Goal: Task Accomplishment & Management: Manage account settings

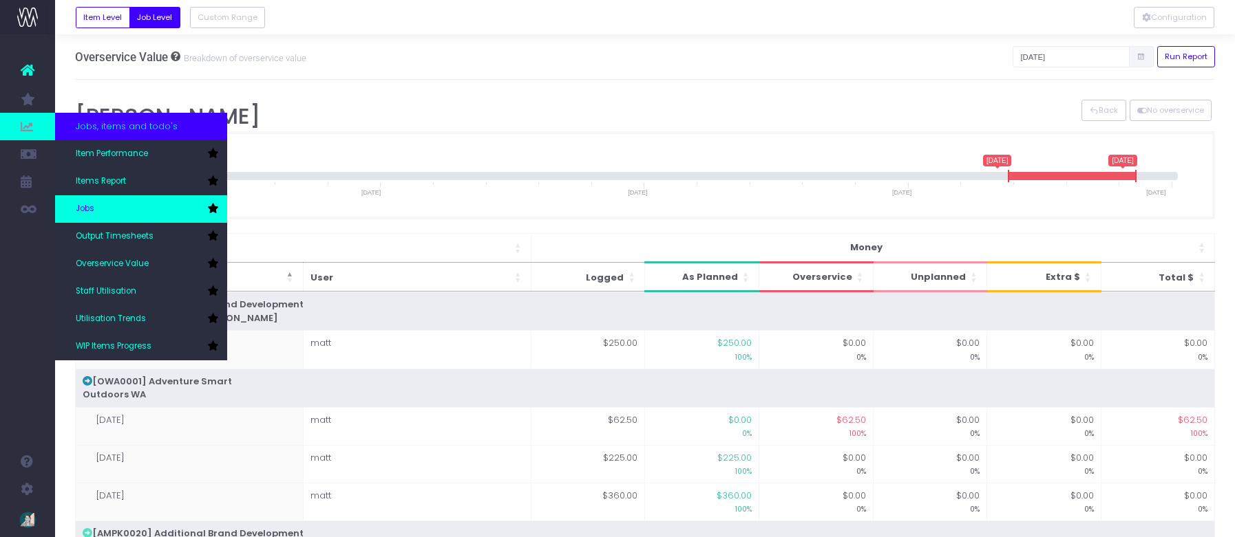
click at [115, 215] on link "Jobs" at bounding box center [141, 209] width 172 height 28
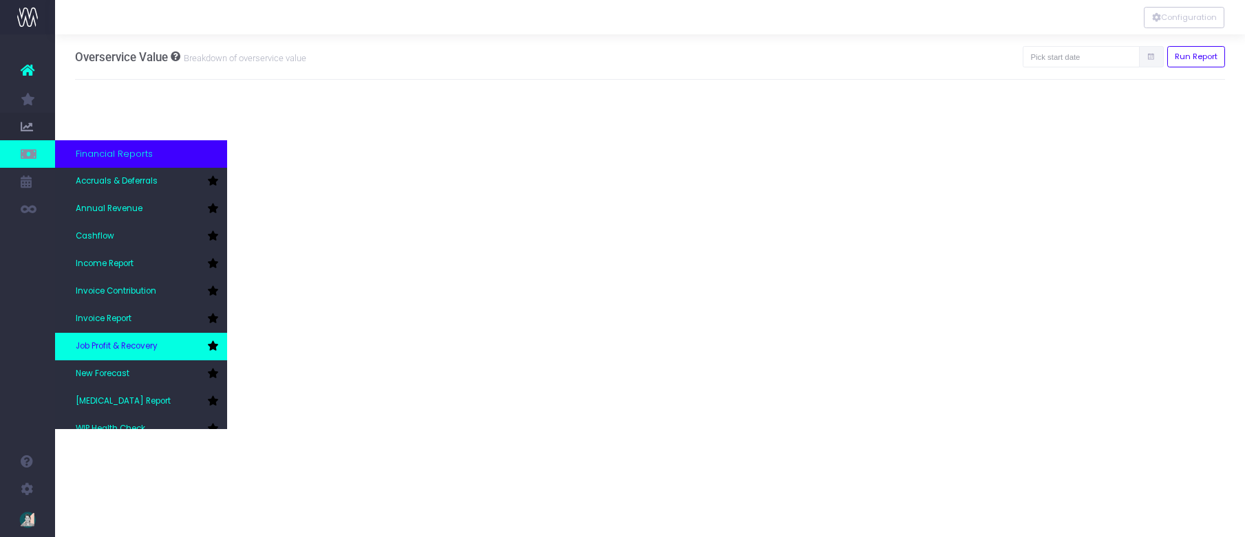
click at [169, 343] on link "Job Profit & Recovery" at bounding box center [141, 347] width 172 height 28
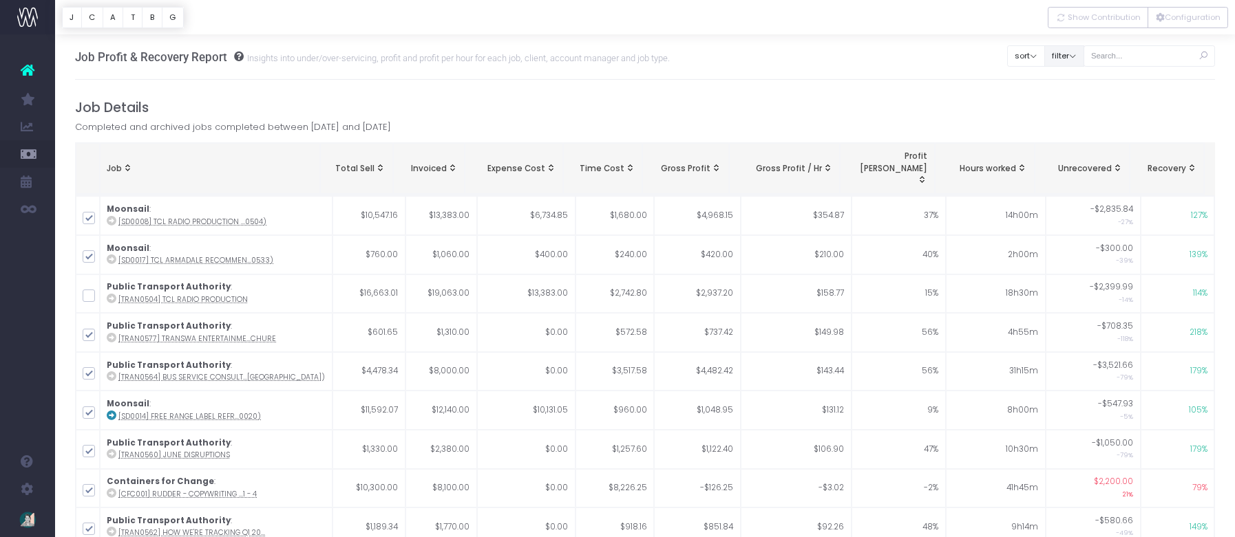
click at [1084, 55] on button "filter" at bounding box center [1064, 55] width 40 height 21
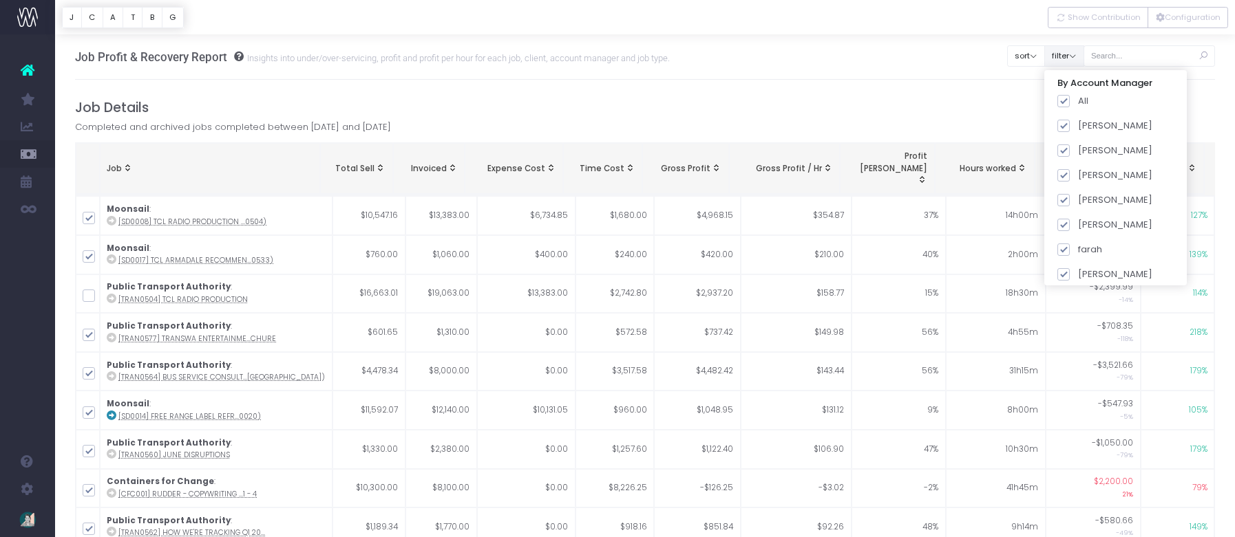
click at [1084, 55] on button "filter" at bounding box center [1064, 55] width 40 height 21
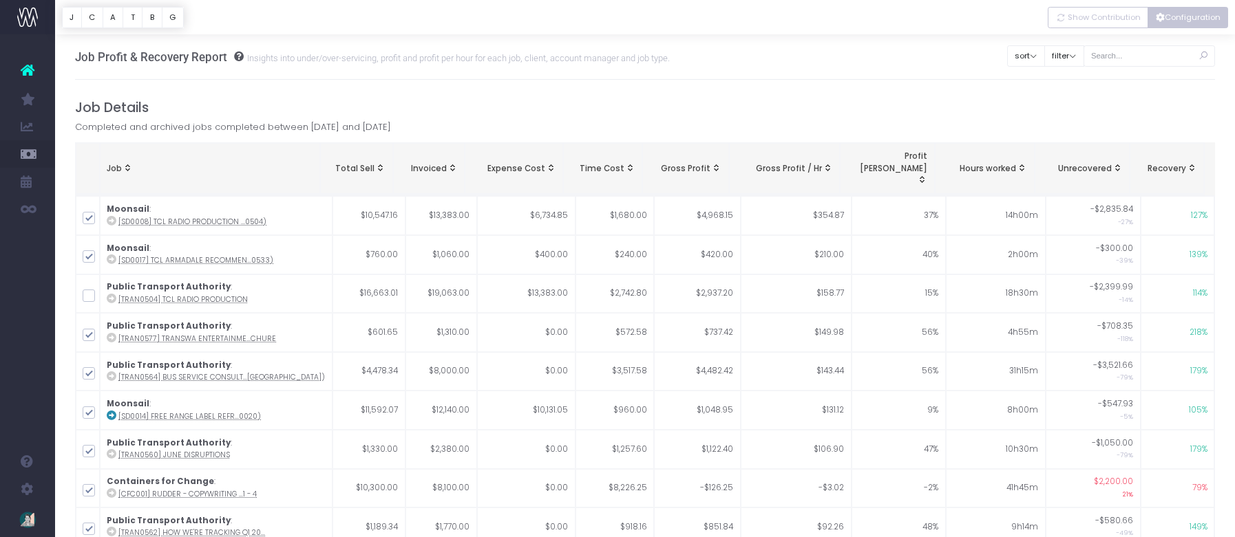
click at [1210, 18] on button "Configuration" at bounding box center [1187, 17] width 81 height 21
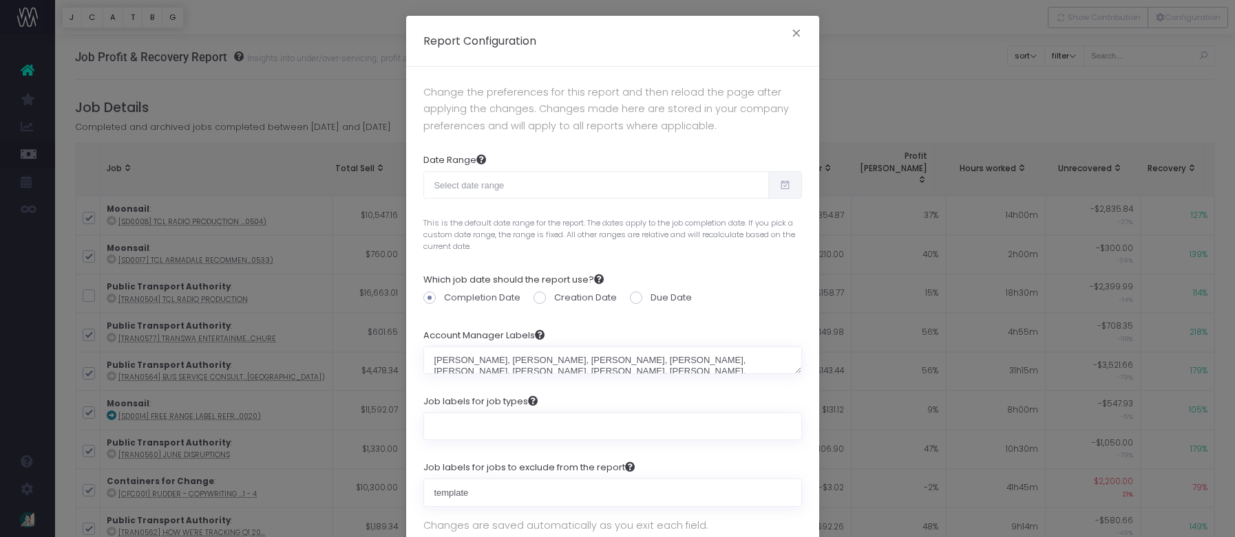
click at [784, 185] on icon at bounding box center [785, 185] width 12 height 0
type input "08-12-2025"
type input "09-10-2025"
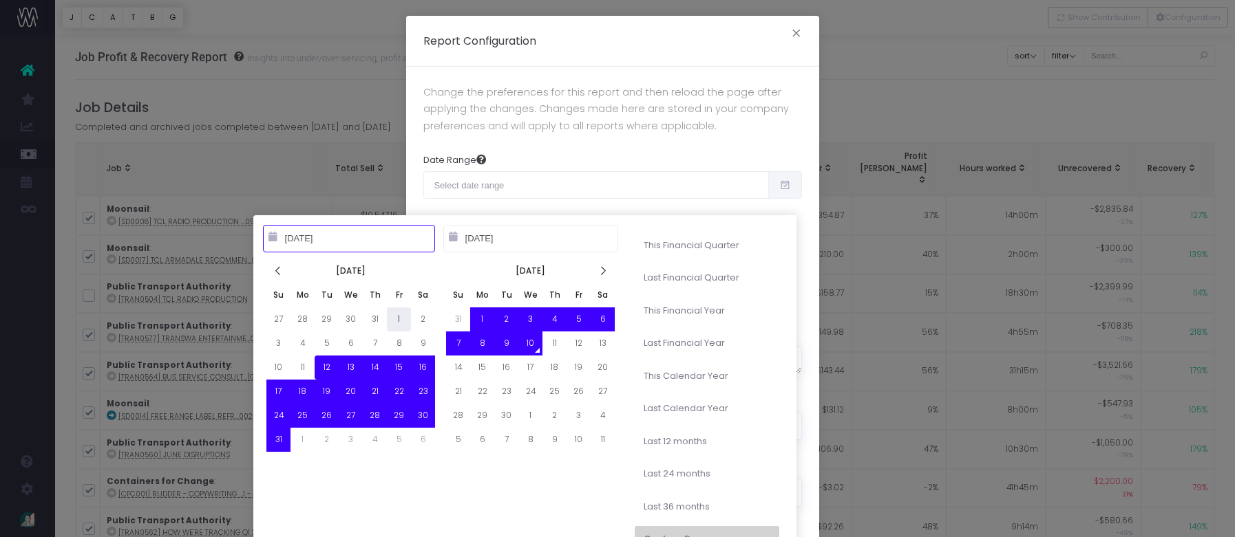
type input "08-01-2025"
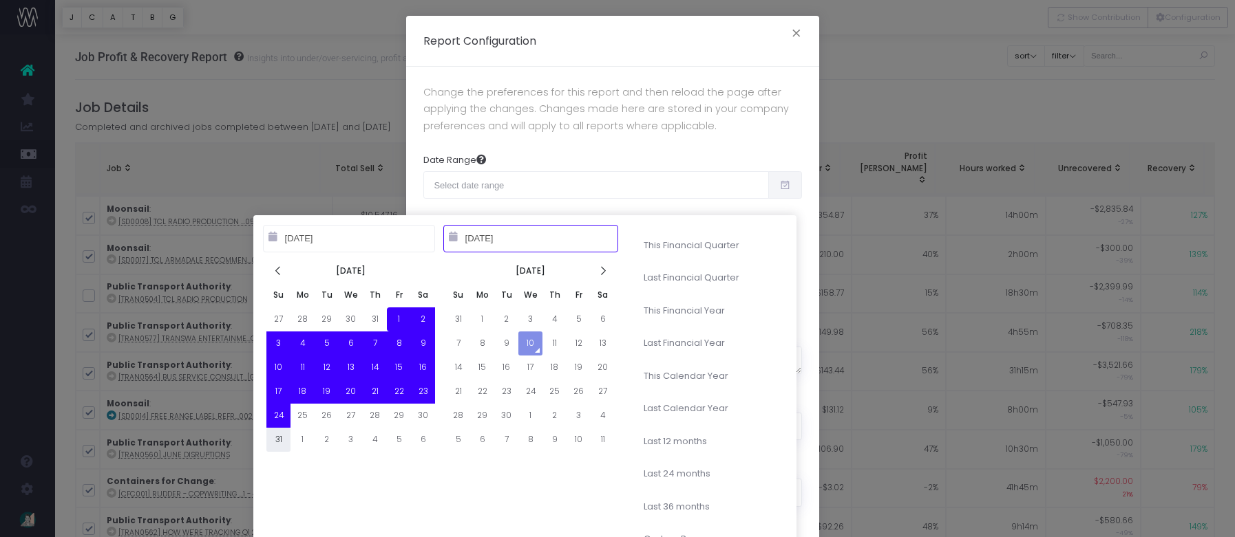
type input "08-31-2025"
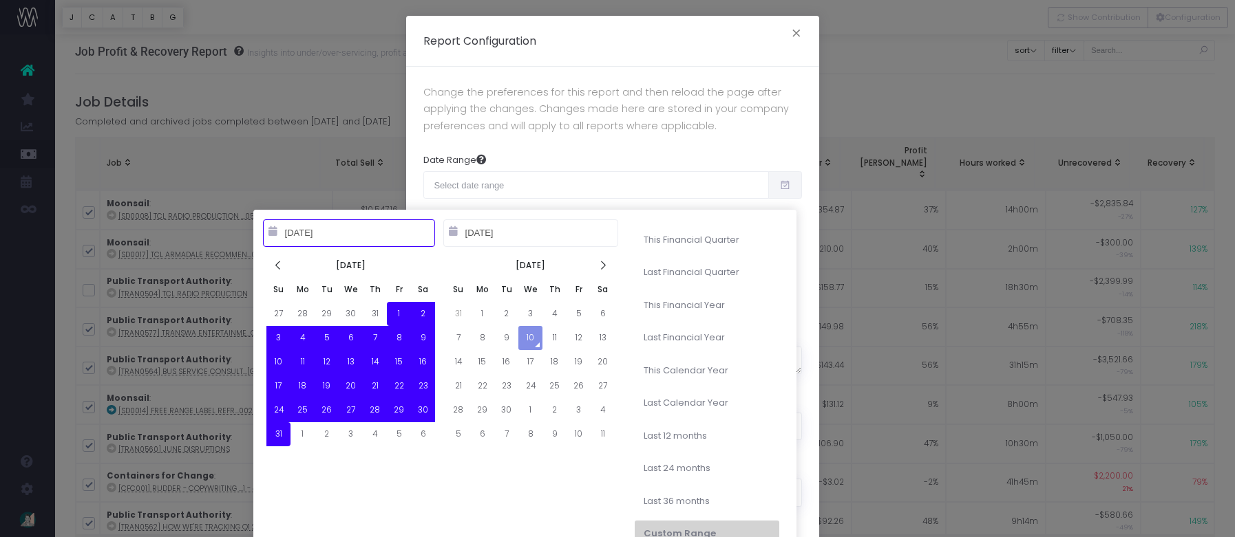
scroll to position [8, 0]
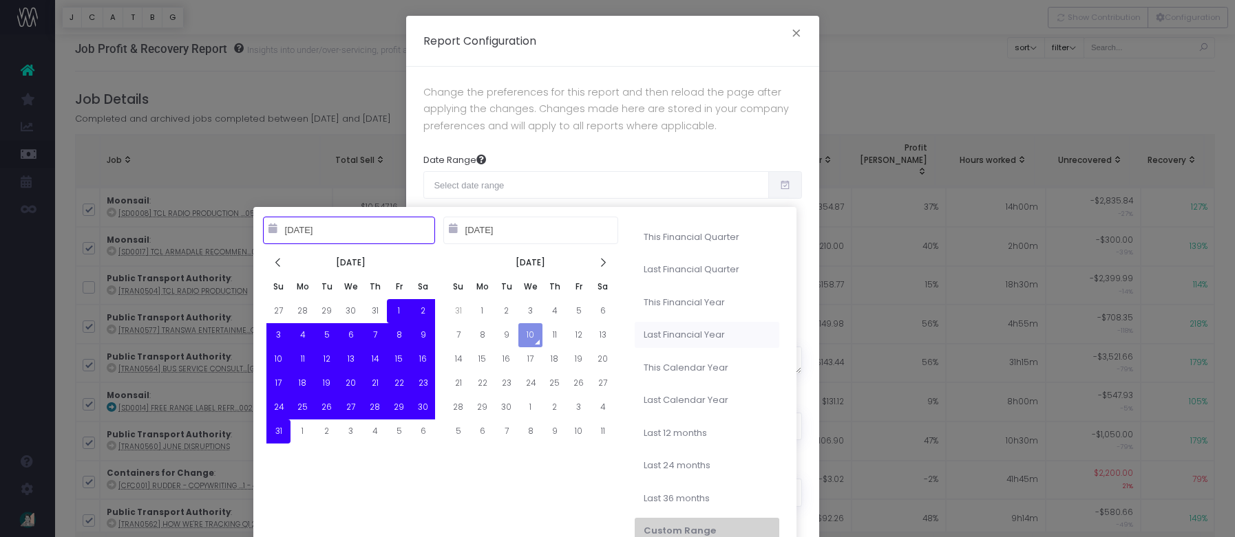
type input "09-10-2024"
type input "09-09-2025"
type input "01-01-2024"
type input "12-31-2024"
type input "01-01-2025"
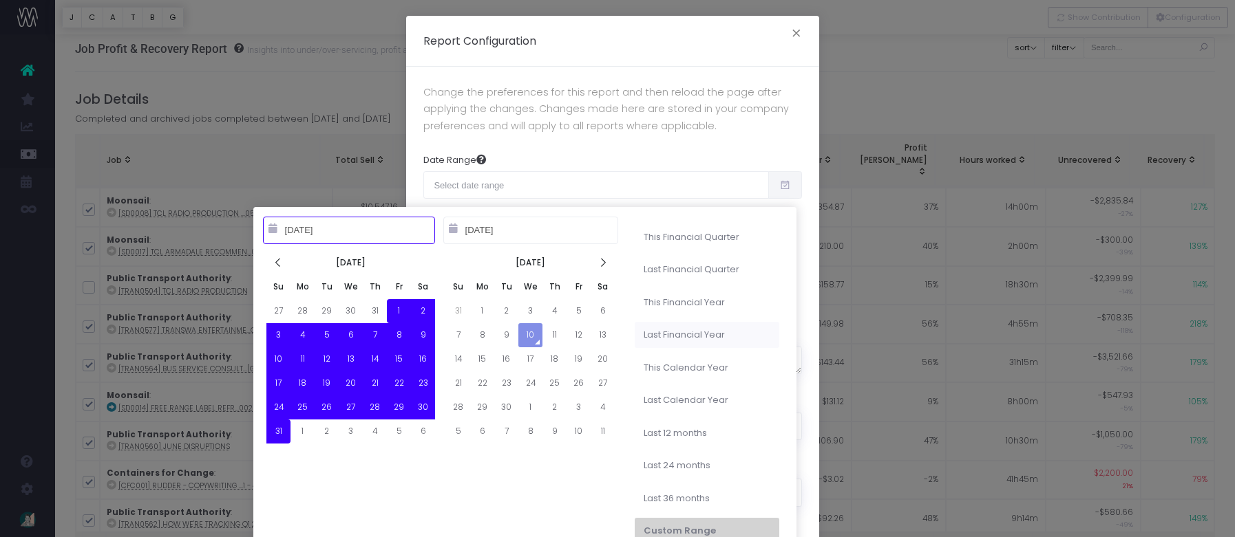
type input "12-31-2025"
type input "07-01-2024"
type input "06-30-2025"
type input "08-01-2025"
type input "08-31-2025"
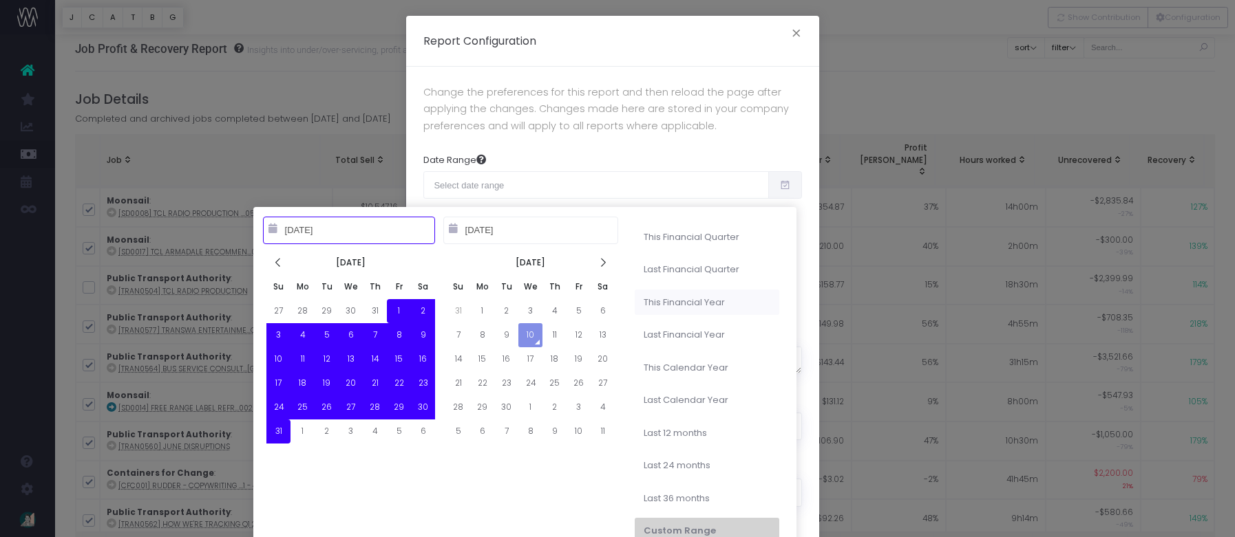
type input "07-01-2025"
type input "06-30-2026"
type input "08-01-2025"
type input "08-31-2025"
type input "04-01-2025"
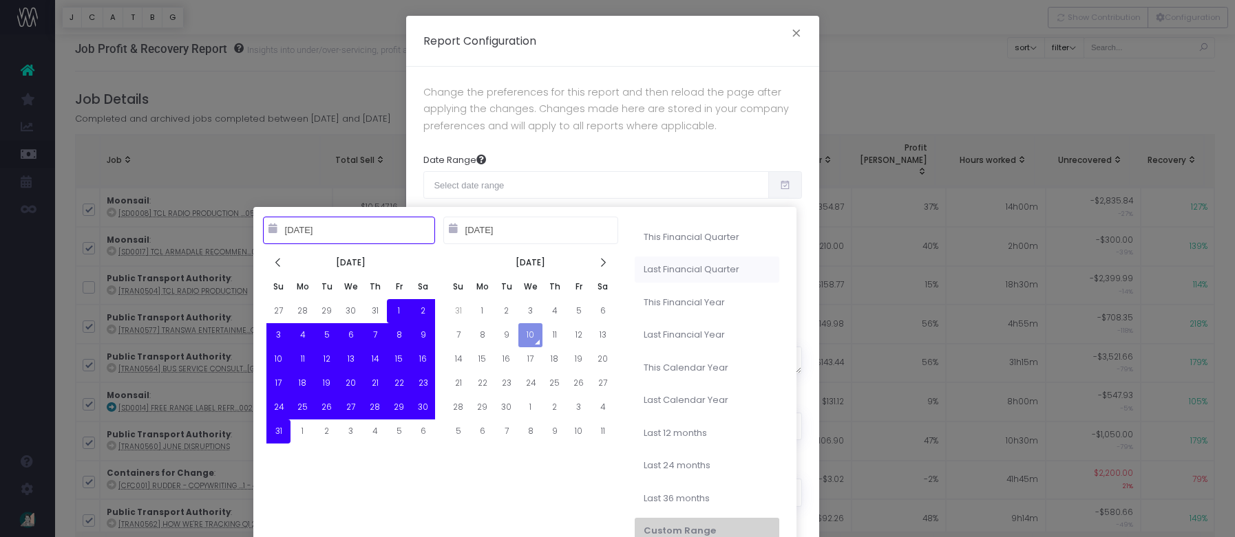
type input "06-30-2025"
type input "08-01-2025"
type input "08-31-2025"
type input "07-01-2025"
type input "09-30-2025"
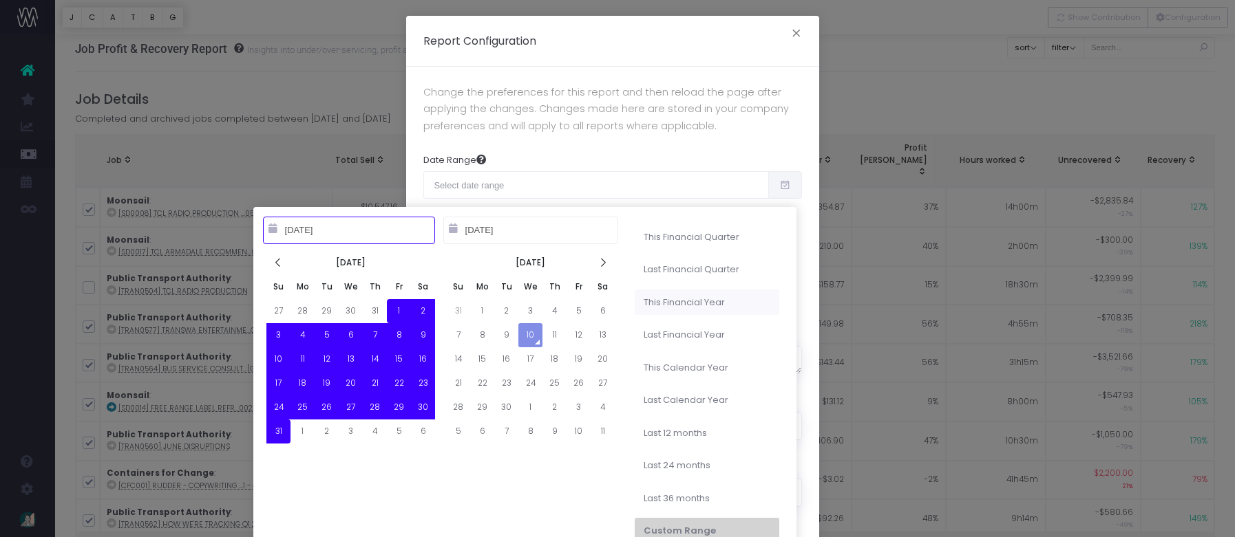
type input "08-01-2025"
type input "08-31-2025"
type input "04-01-2025"
type input "06-30-2025"
type input "08-01-2025"
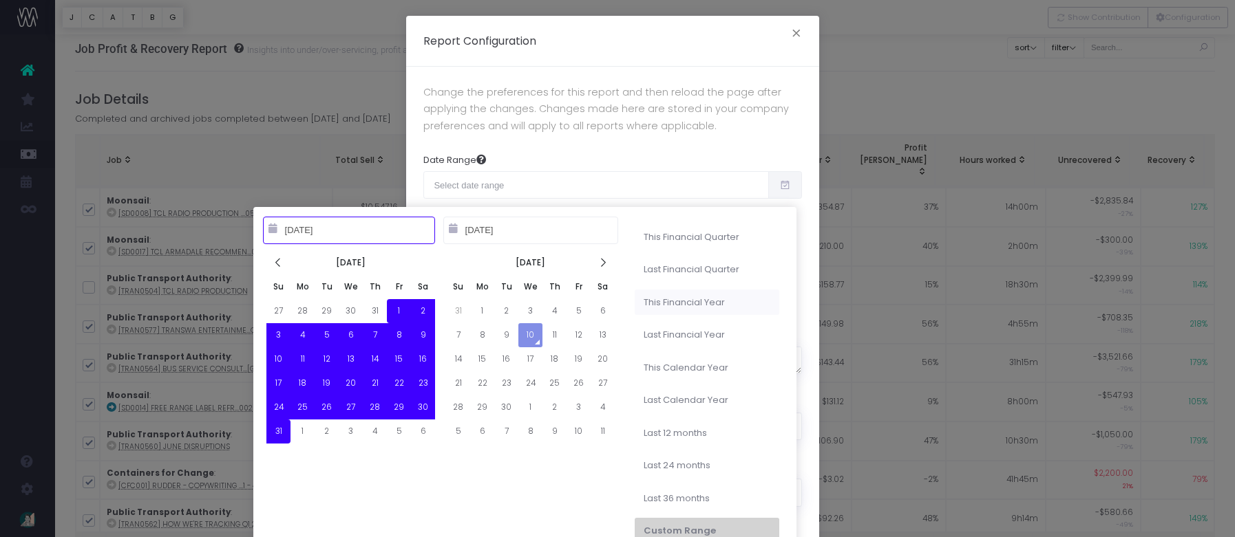
type input "08-31-2025"
type input "07-01-2025"
type input "06-30-2026"
type input "08-01-2025"
type input "08-31-2025"
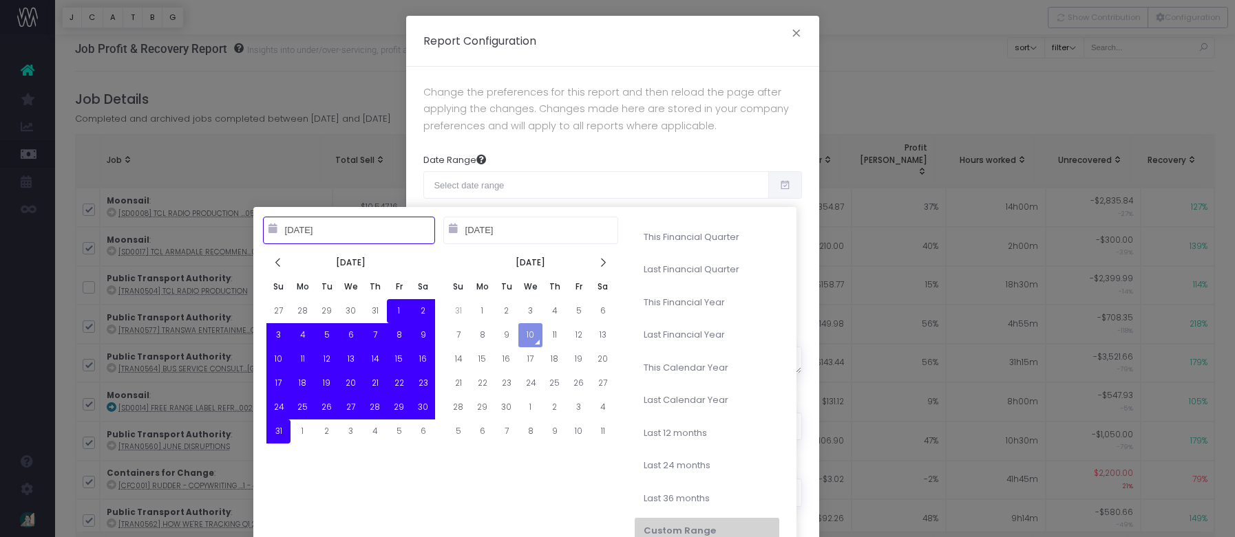
type input "07-01-2024"
type input "06-30-2025"
type input "08-01-2025"
type input "08-31-2025"
type input "[DATE]"
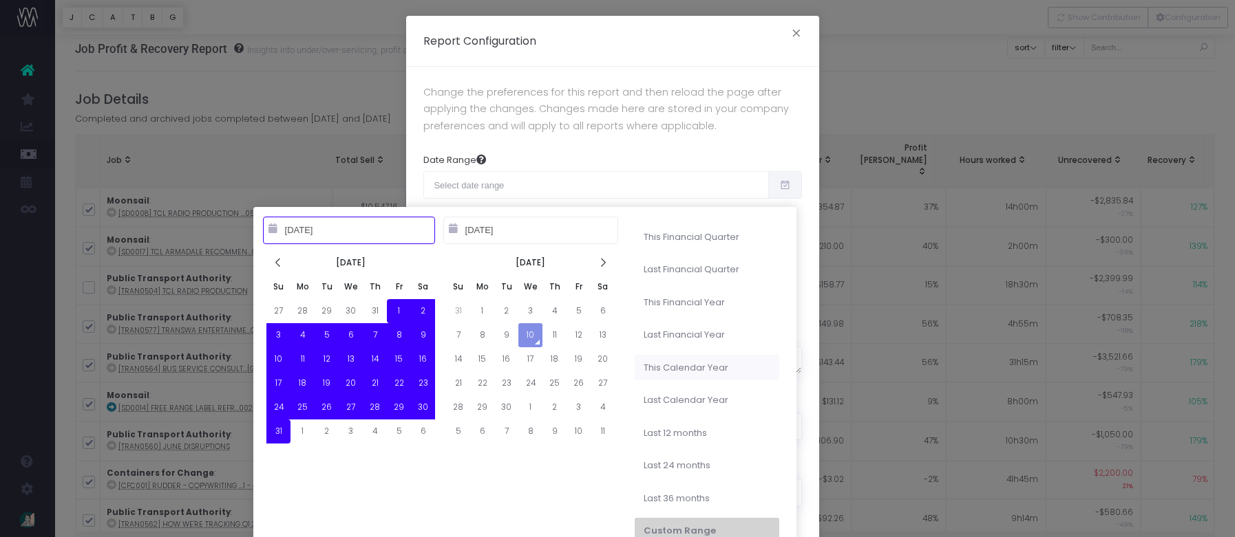
type input "12-31-2025"
type input "08-01-2025"
type input "08-31-2025"
type input "01-01-2024"
type input "12-31-2024"
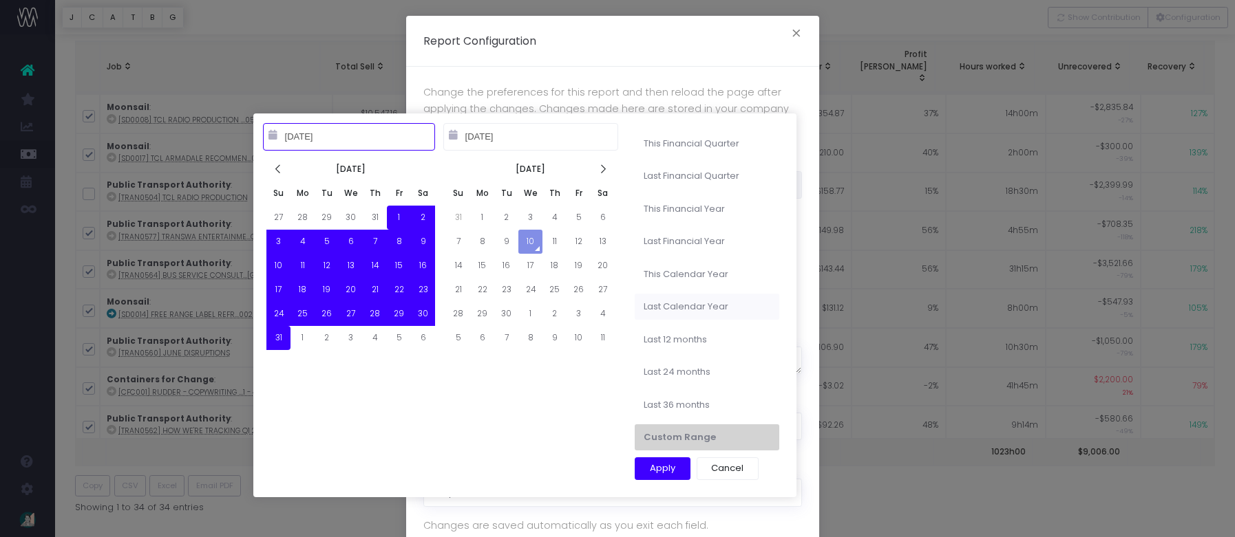
scroll to position [156, 0]
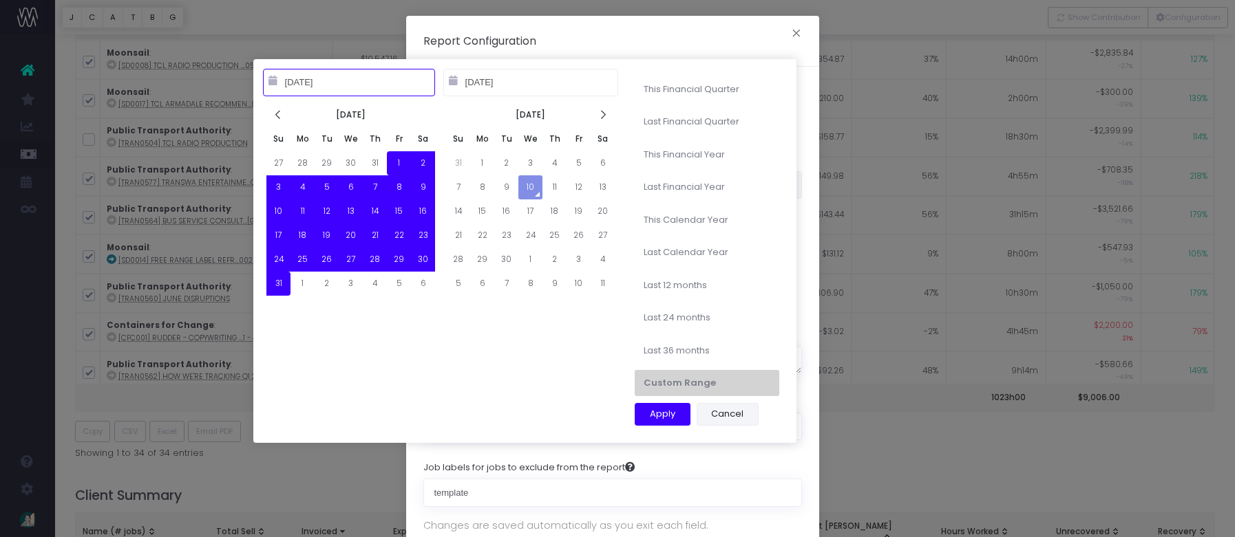
type input "08-01-2025"
type input "08-31-2025"
click at [679, 412] on button "Apply" at bounding box center [662, 414] width 56 height 23
type input "Aug 1st 2025 – Aug 31st 2025"
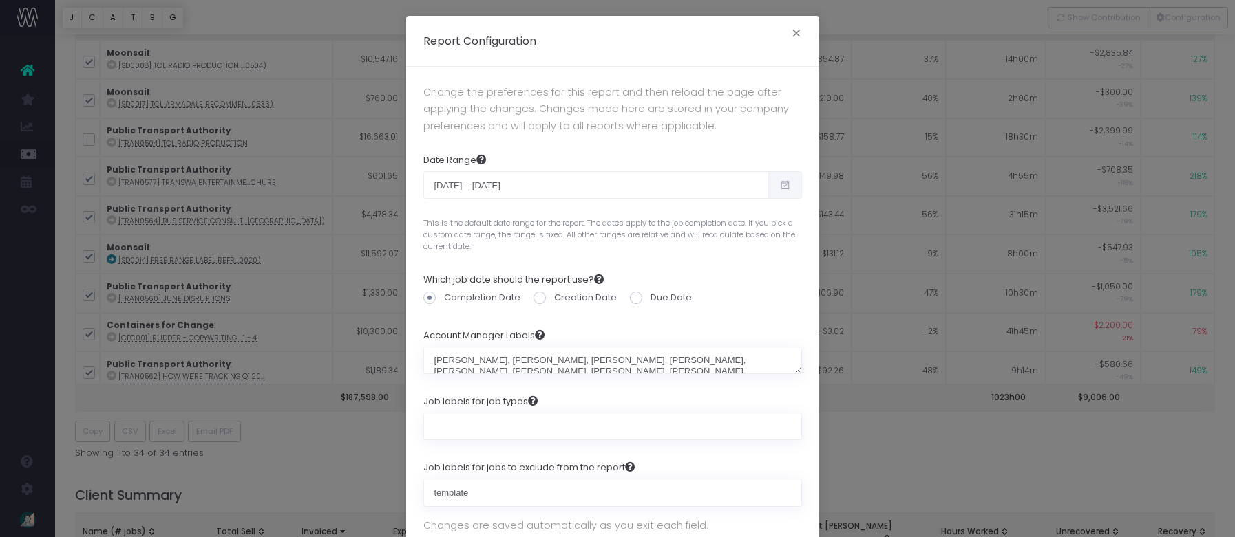
scroll to position [3, 0]
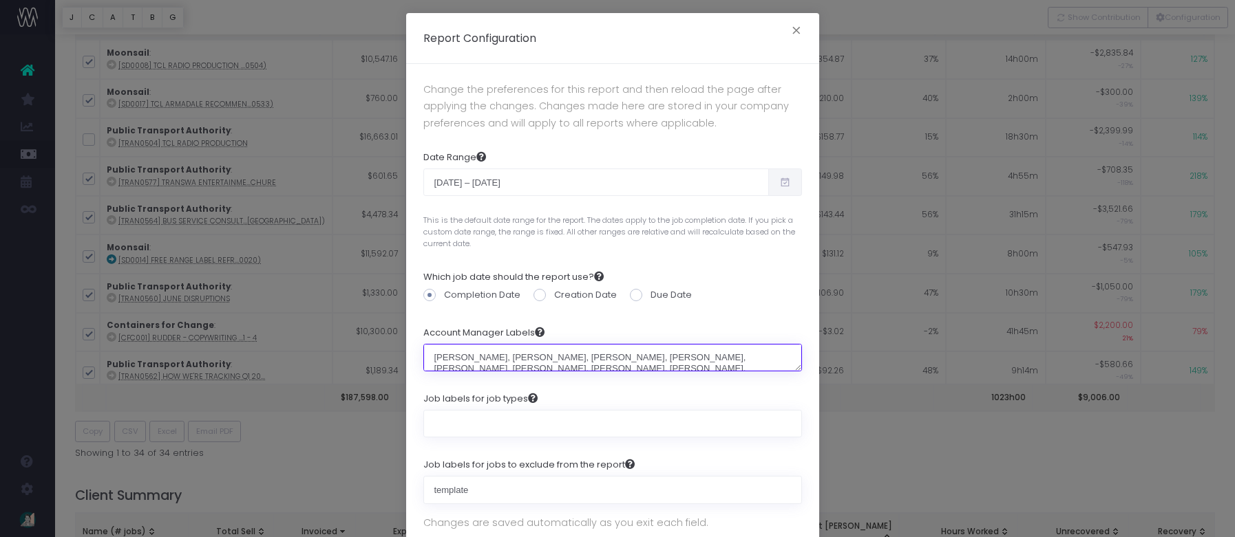
drag, startPoint x: 778, startPoint y: 354, endPoint x: 373, endPoint y: 357, distance: 405.3
click at [373, 357] on div "Report Configuration × Change the preferences for this report and then reload t…" at bounding box center [617, 268] width 1235 height 537
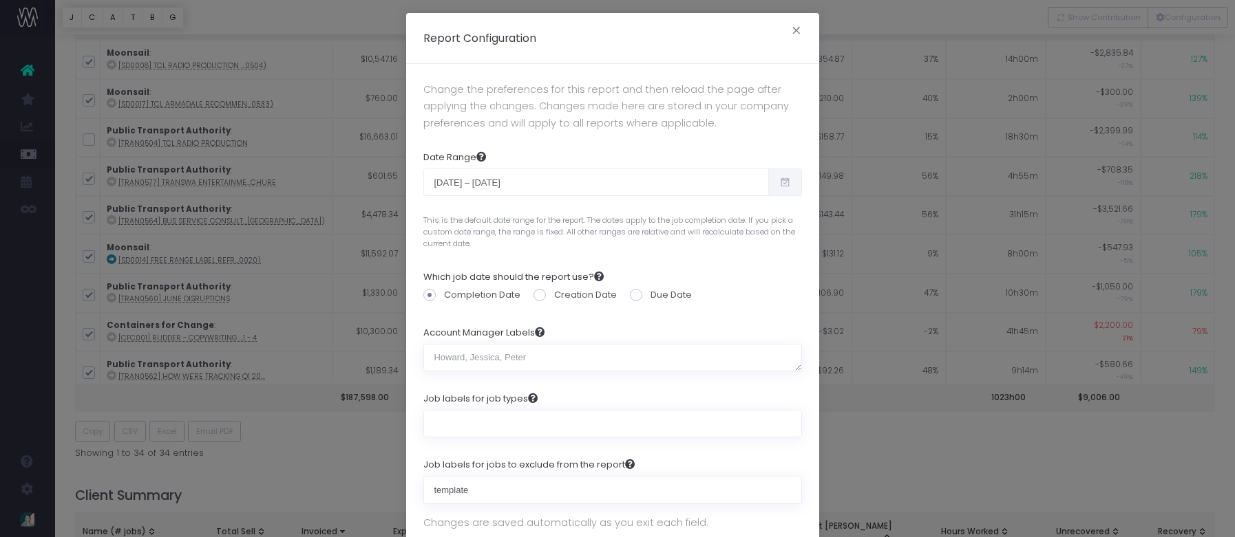
click at [595, 387] on div "Job labels for job types" at bounding box center [612, 415] width 378 height 66
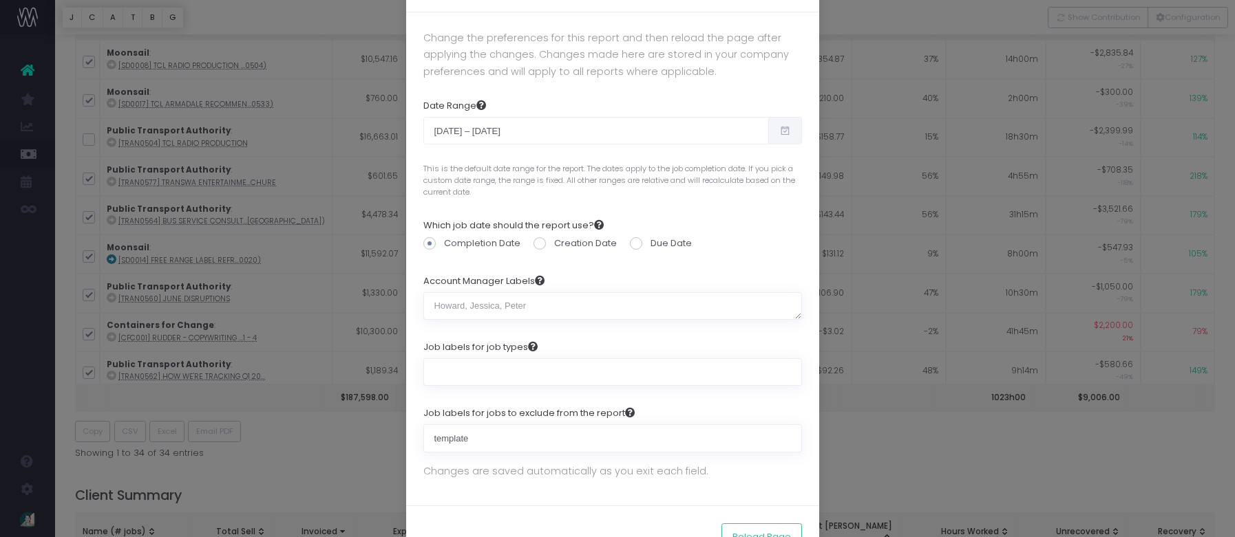
scroll to position [85, 0]
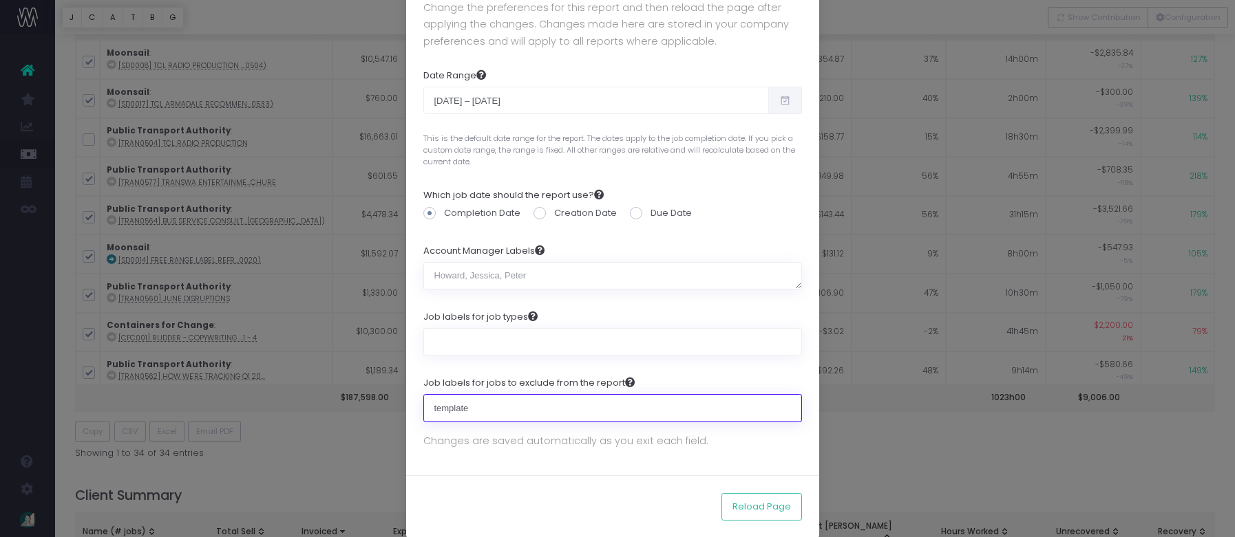
click at [481, 409] on input "template" at bounding box center [612, 408] width 378 height 28
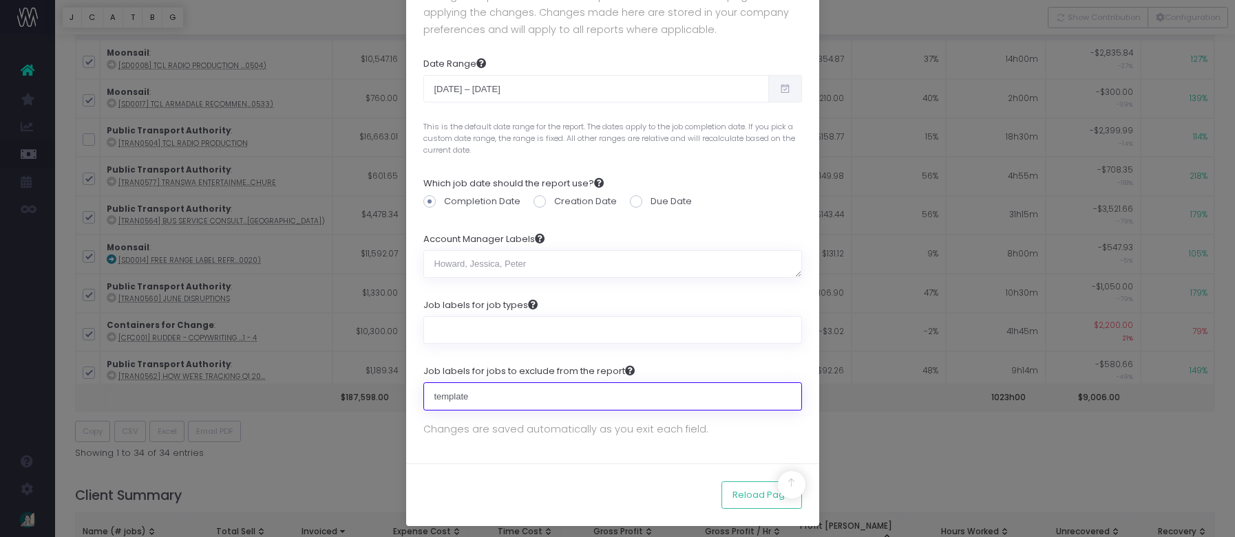
scroll to position [324, 0]
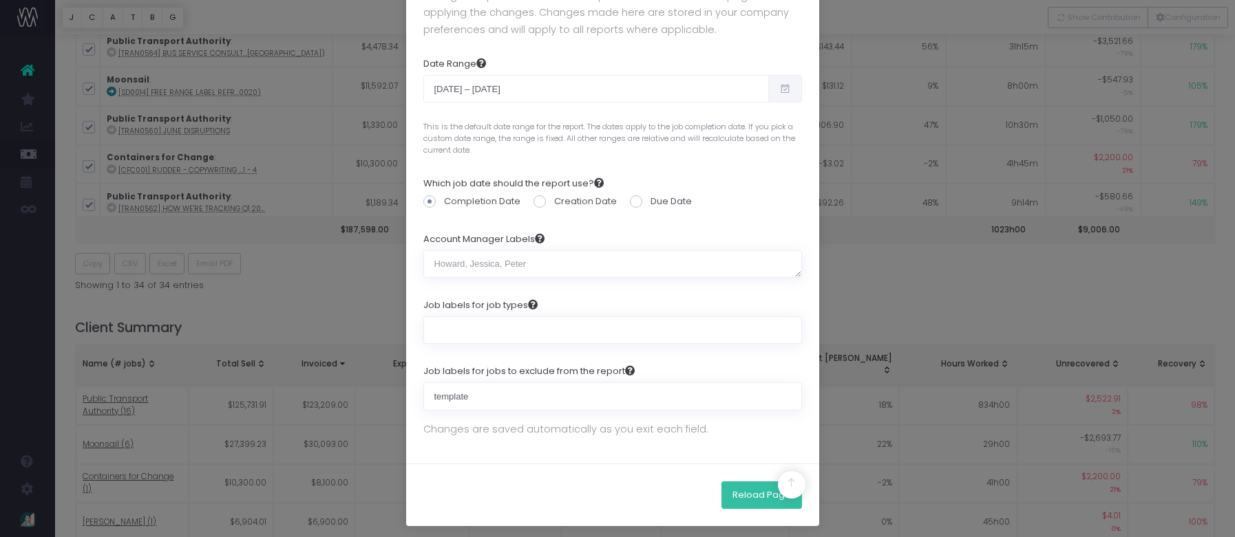
click at [736, 493] on button "Reload Page" at bounding box center [761, 496] width 81 height 28
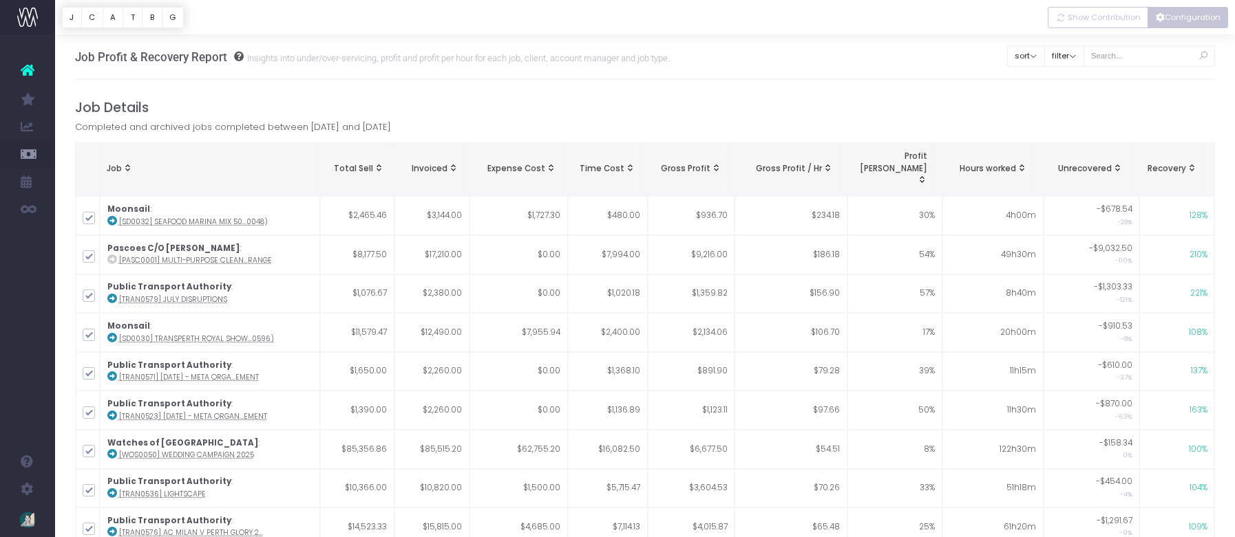
click at [1182, 21] on button "Configuration" at bounding box center [1187, 17] width 81 height 21
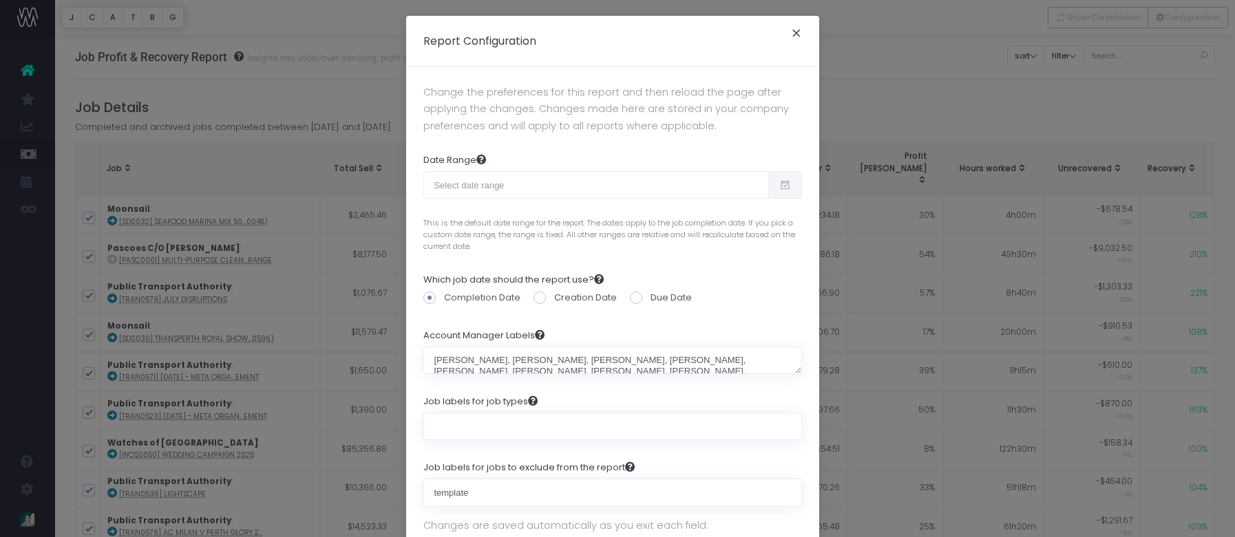
click at [789, 30] on button "×" at bounding box center [796, 35] width 29 height 22
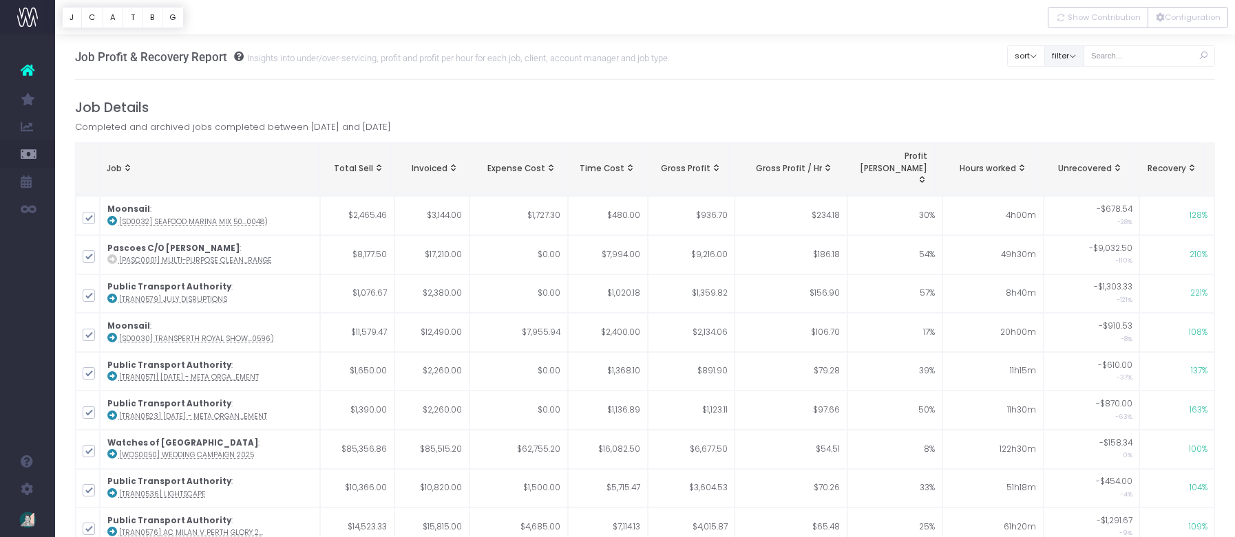
click at [1083, 52] on button "filter" at bounding box center [1064, 55] width 40 height 21
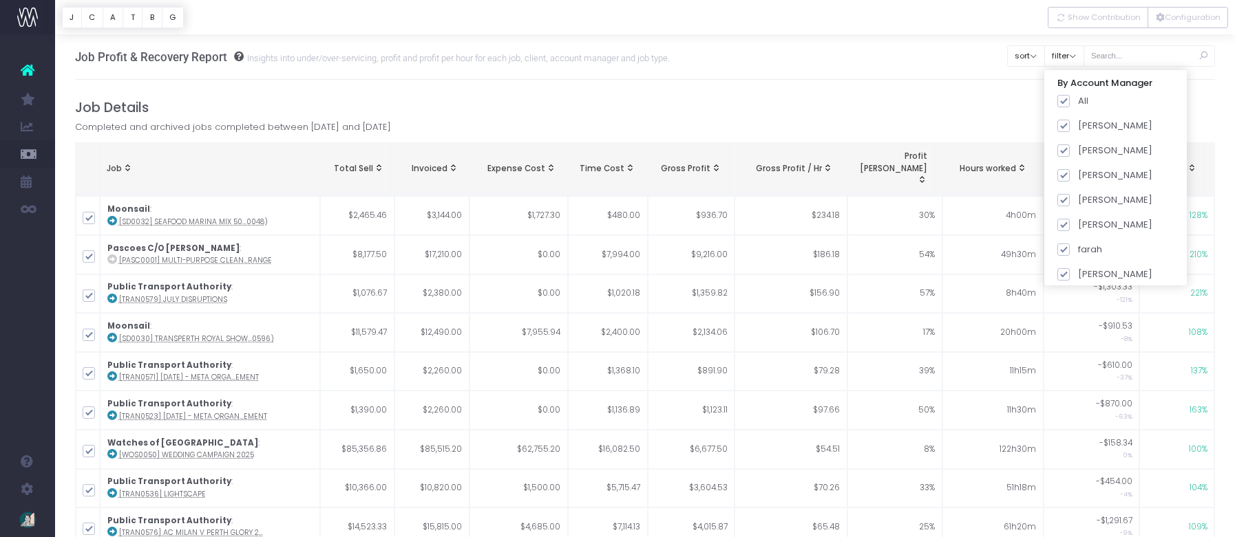
click at [967, 102] on h4 "Job Details" at bounding box center [645, 108] width 1140 height 16
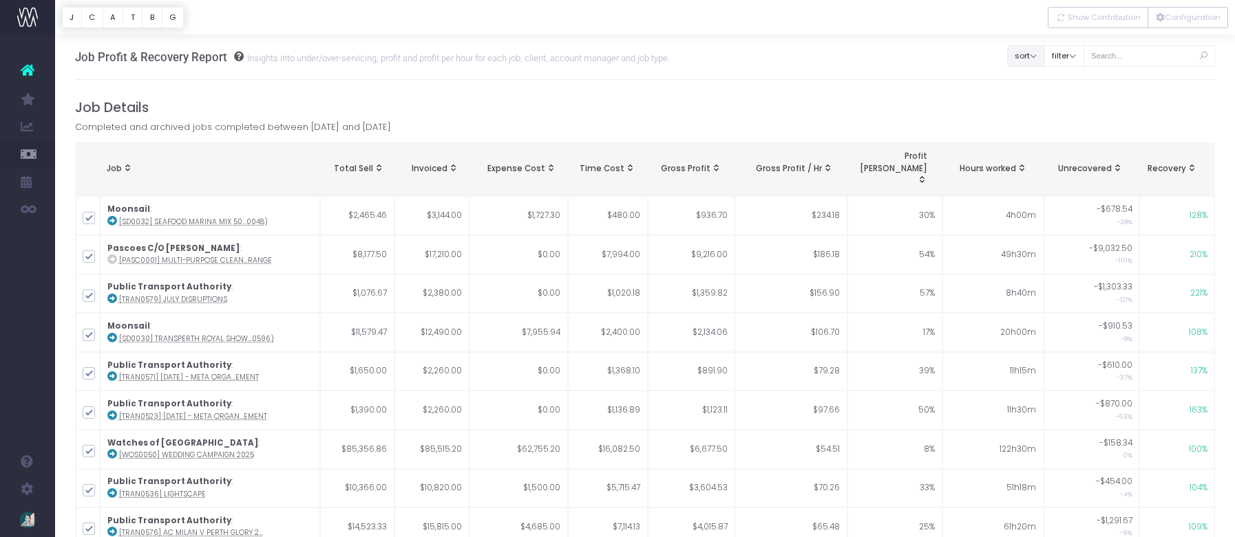
click at [1043, 61] on button "sort" at bounding box center [1026, 55] width 38 height 21
click at [977, 78] on div "Job Profit & Recovery Report Insights into under/over-servicing, profit and pro…" at bounding box center [645, 56] width 1140 height 45
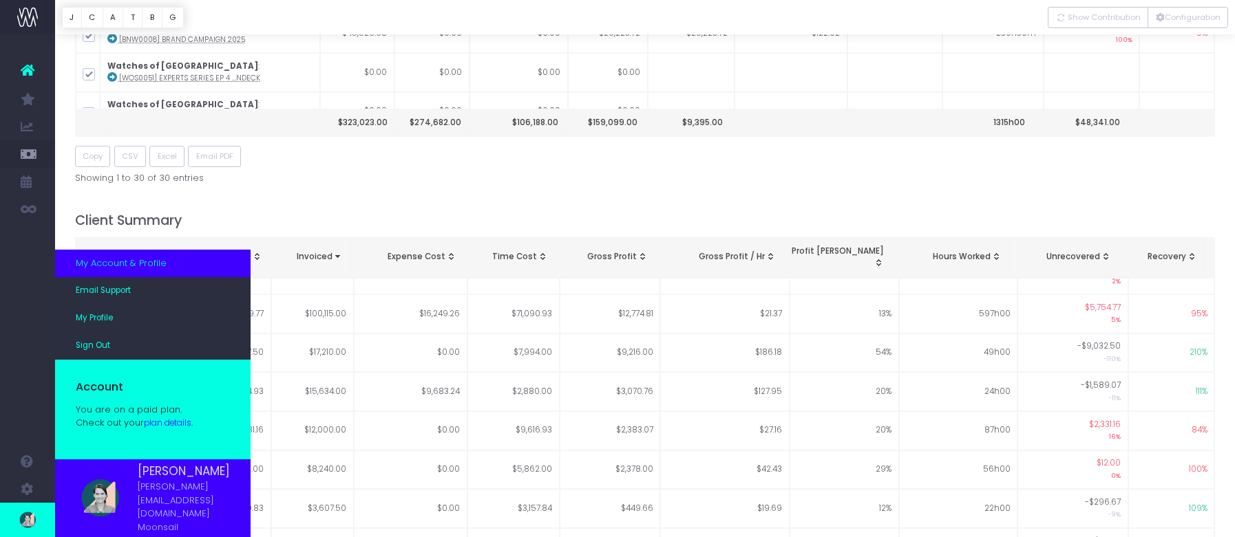
scroll to position [117, 0]
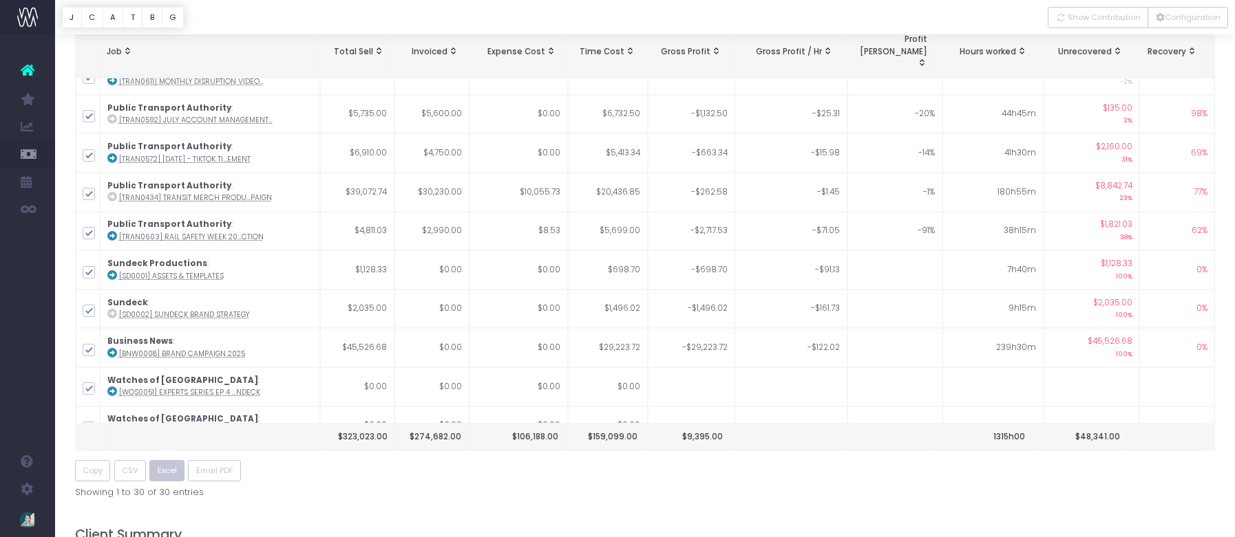
click at [166, 465] on span "Excel" at bounding box center [167, 471] width 19 height 12
